Goal: Information Seeking & Learning: Learn about a topic

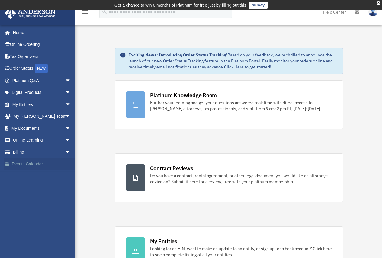
click at [41, 164] on link "Events Calendar" at bounding box center [42, 164] width 76 height 12
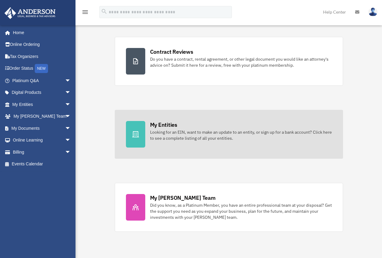
scroll to position [211, 0]
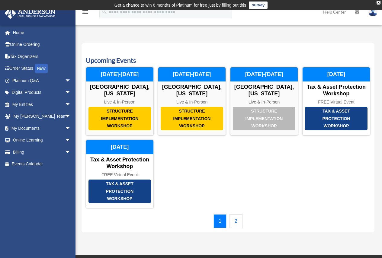
click at [237, 222] on link "2" at bounding box center [235, 221] width 13 height 14
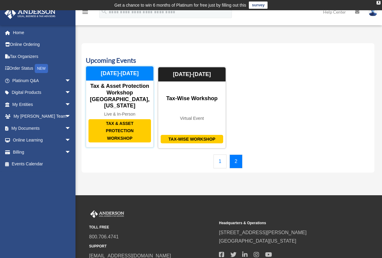
click at [129, 91] on div "Tax & Asset Protection Workshop [GEOGRAPHIC_DATA], [US_STATE]" at bounding box center [119, 96] width 67 height 26
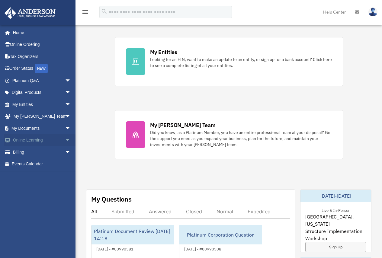
scroll to position [189, 0]
click at [20, 161] on link "Events Calendar" at bounding box center [42, 164] width 76 height 12
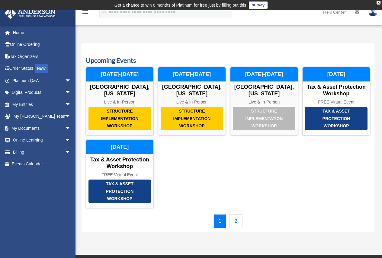
click at [233, 221] on link "2" at bounding box center [235, 221] width 13 height 14
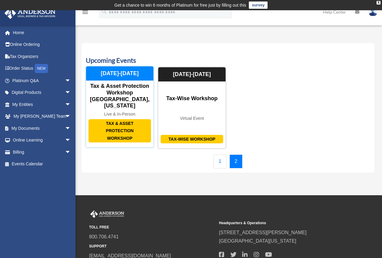
click at [118, 99] on div "Tax & Asset Protection Workshop [GEOGRAPHIC_DATA], [US_STATE]" at bounding box center [119, 96] width 67 height 26
